Goal: Information Seeking & Learning: Find specific fact

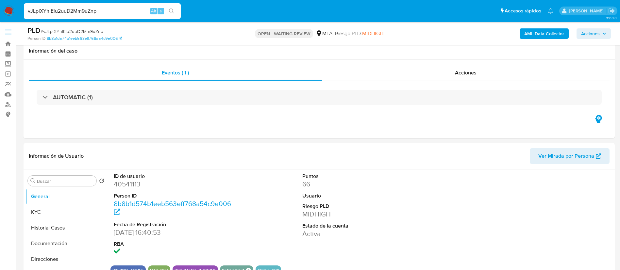
select select "10"
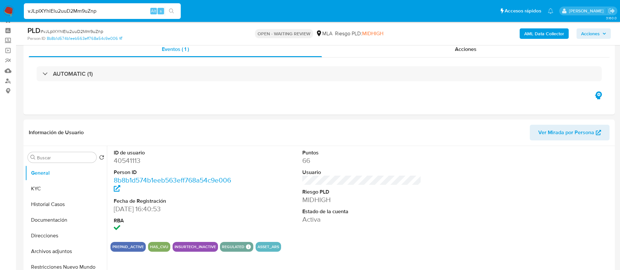
click at [118, 9] on input "vJLpIXYhlElu2uuD2Mm9uZnp" at bounding box center [102, 11] width 157 height 8
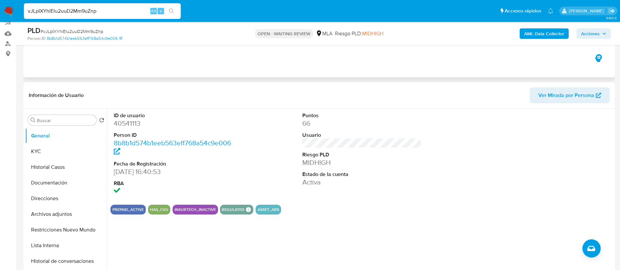
scroll to position [76, 0]
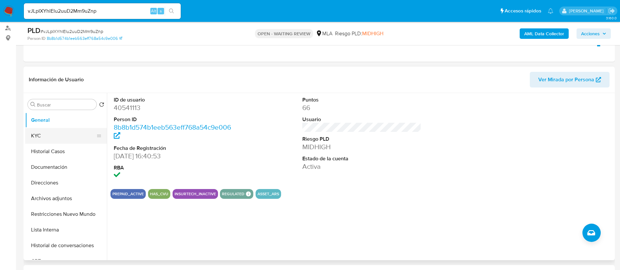
click at [35, 139] on button "KYC" at bounding box center [63, 136] width 76 height 16
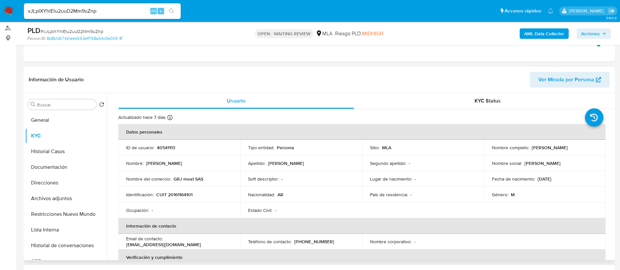
click at [176, 197] on p "CUIT 20161164101" at bounding box center [174, 195] width 36 height 6
copy p "20161164101"
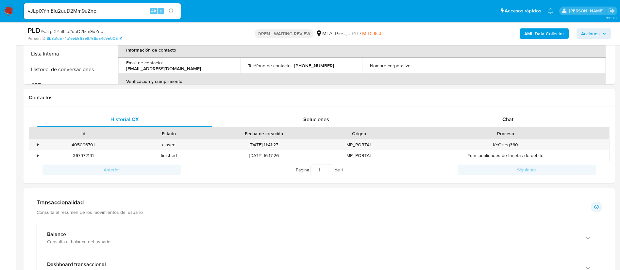
scroll to position [292, 0]
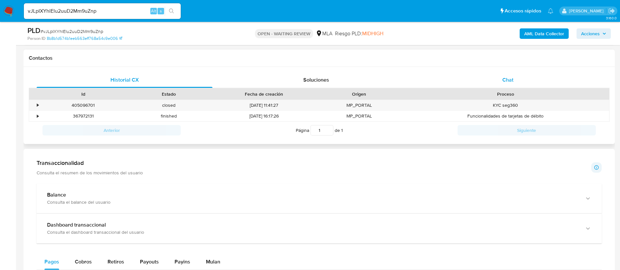
click at [508, 76] on span "Chat" at bounding box center [507, 80] width 11 height 8
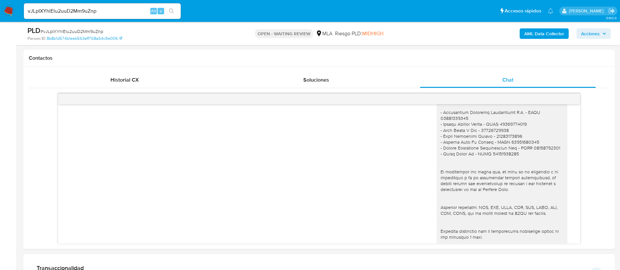
scroll to position [749, 0]
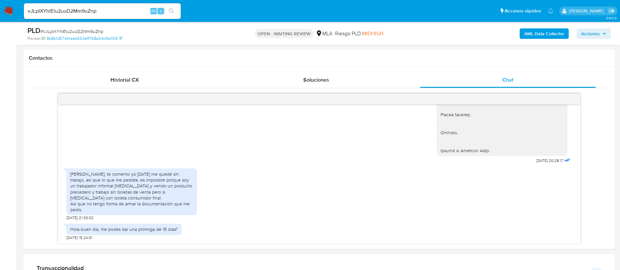
click at [4, 137] on aside "Bandeja Tablero Screening Búsqueda en Listas Watchlist Herramientas Operaciones…" at bounding box center [8, 238] width 16 height 1060
click at [134, 8] on input "vJLpIXYhlElu2uuD2Mm9uZnp" at bounding box center [102, 11] width 157 height 8
paste input "9NyG6JJrJt5wTbVRMhSdY0Oe"
type input "9NyG6JJrJt5wTbVRMhSdY0Oe"
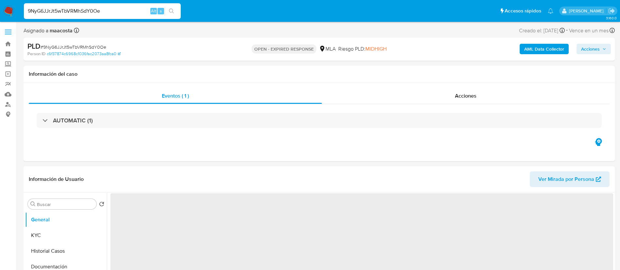
select select "10"
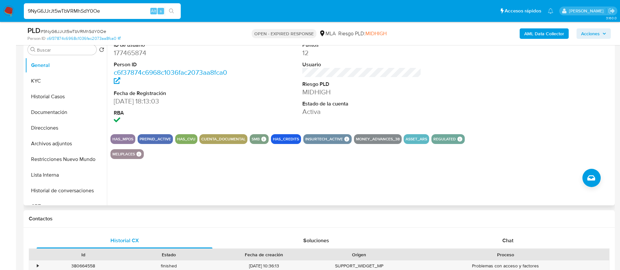
scroll to position [144, 0]
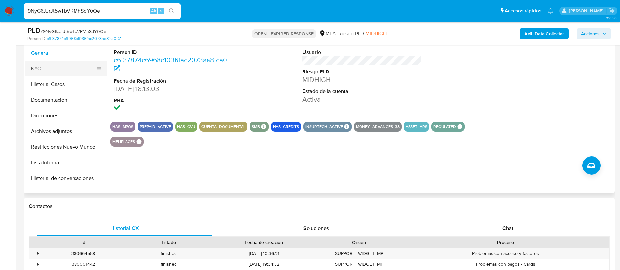
click at [42, 70] on button "KYC" at bounding box center [63, 69] width 76 height 16
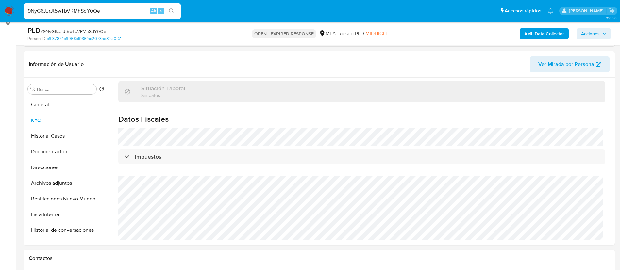
scroll to position [91, 0]
click at [58, 171] on button "Direcciones" at bounding box center [63, 168] width 76 height 16
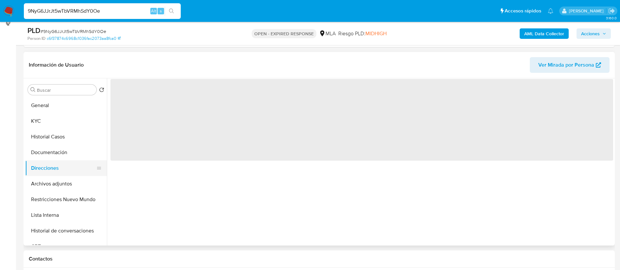
scroll to position [0, 0]
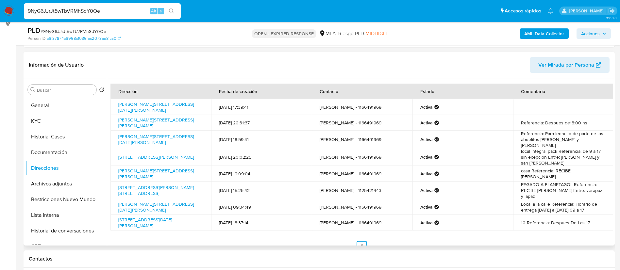
click at [112, 151] on td "[STREET_ADDRESS][PERSON_NAME]" at bounding box center [160, 157] width 101 height 18
copy td "[STREET_ADDRESS][PERSON_NAME]"
